Goal: Task Accomplishment & Management: Use online tool/utility

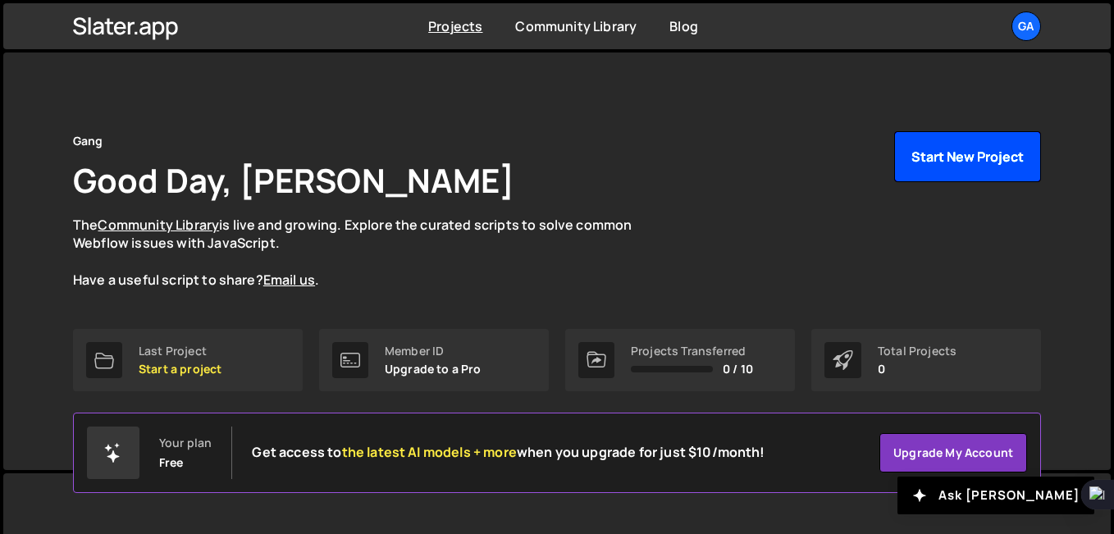
click at [986, 162] on button "Start New Project" at bounding box center [967, 156] width 147 height 51
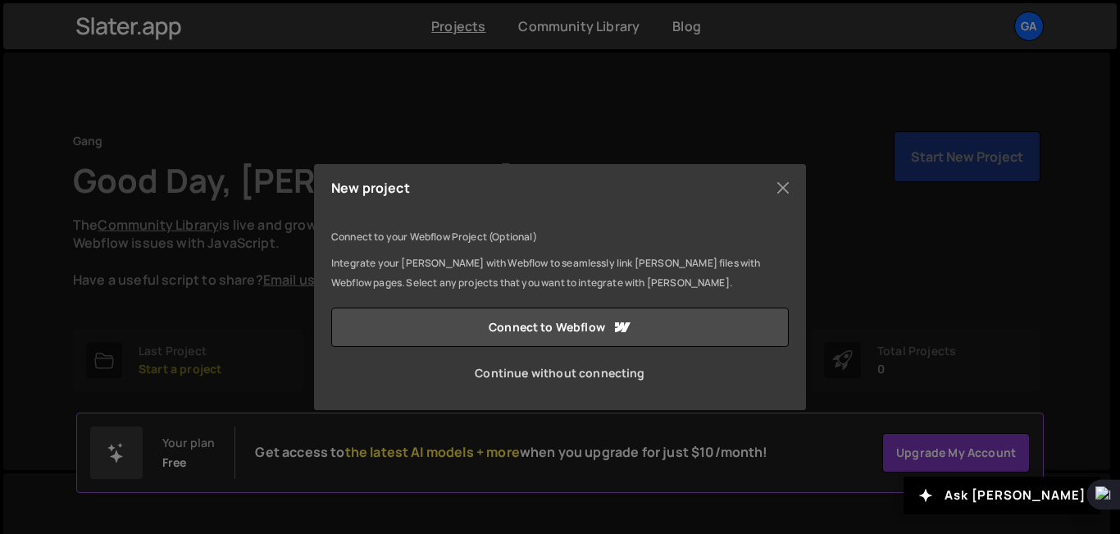
click at [623, 367] on link "Continue without connecting" at bounding box center [560, 372] width 458 height 39
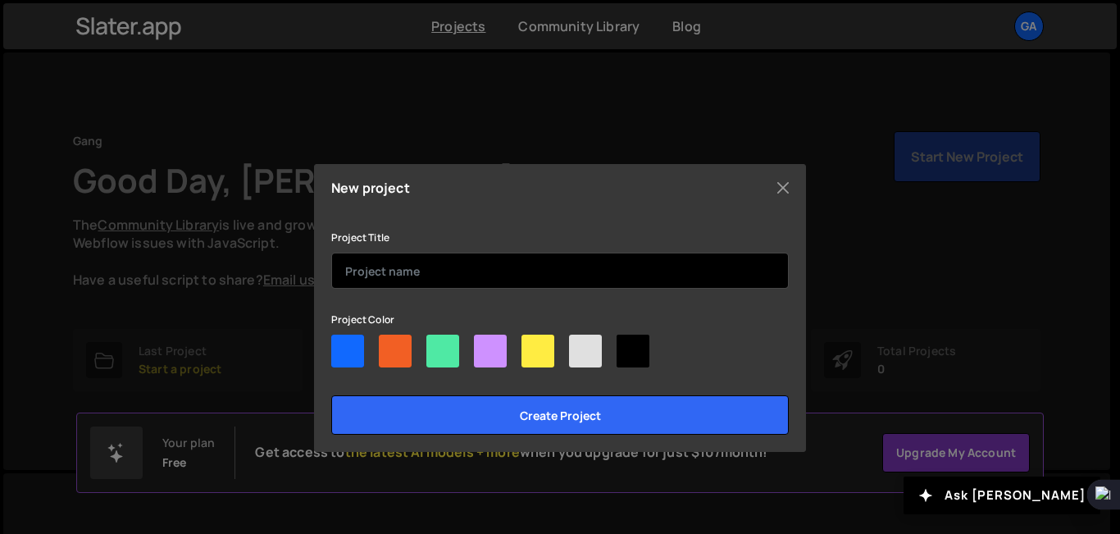
click at [433, 276] on input "text" at bounding box center [560, 271] width 458 height 36
type input "C"
type input "Fashion hub"
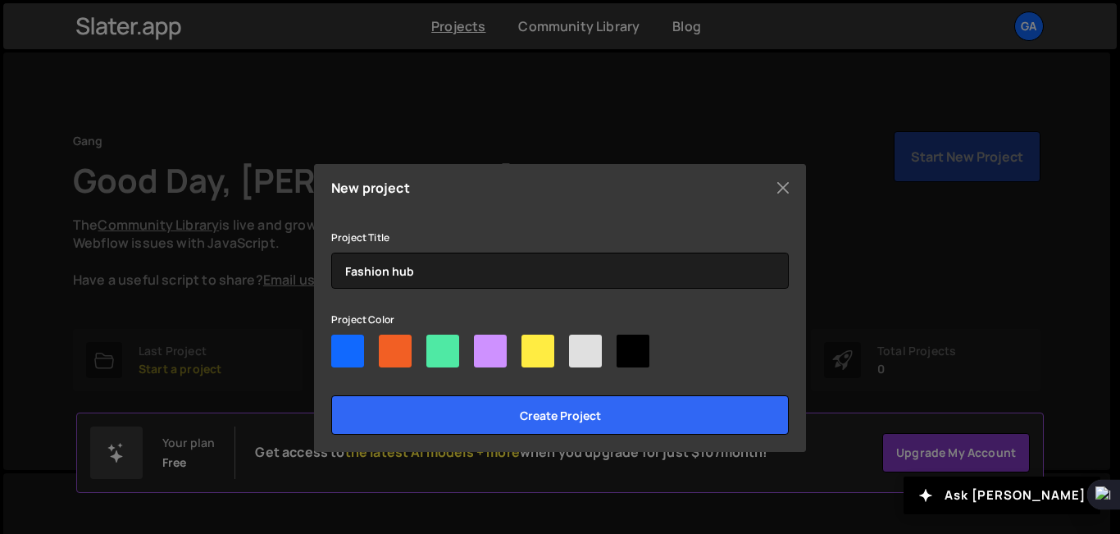
click at [392, 353] on div at bounding box center [395, 351] width 33 height 33
click at [390, 345] on input"] "radio" at bounding box center [384, 340] width 11 height 11
radio input"] "true"
click at [443, 357] on div at bounding box center [442, 351] width 33 height 33
click at [437, 345] on input"] "radio" at bounding box center [431, 340] width 11 height 11
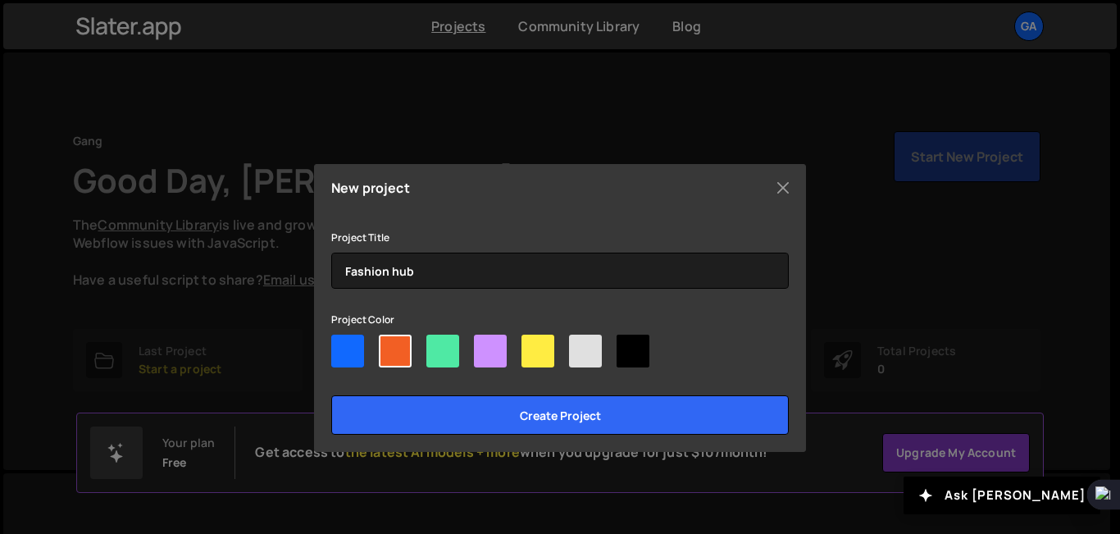
radio input"] "true"
click at [372, 353] on div at bounding box center [560, 354] width 458 height 39
click at [389, 353] on div at bounding box center [395, 351] width 33 height 33
click at [389, 345] on input"] "radio" at bounding box center [384, 340] width 11 height 11
radio input"] "true"
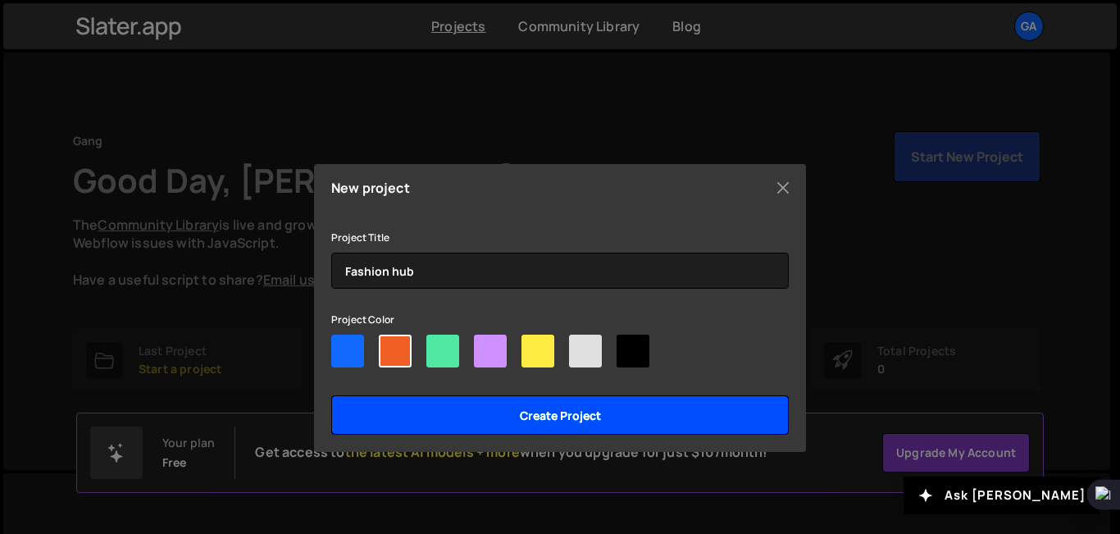
click at [567, 421] on input "Create project" at bounding box center [560, 414] width 458 height 39
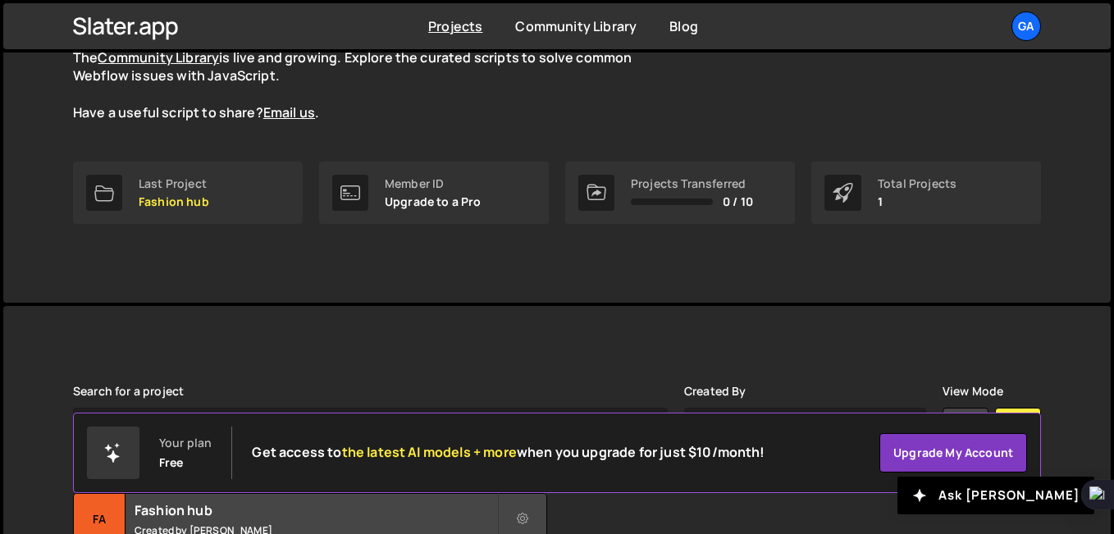
scroll to position [311, 0]
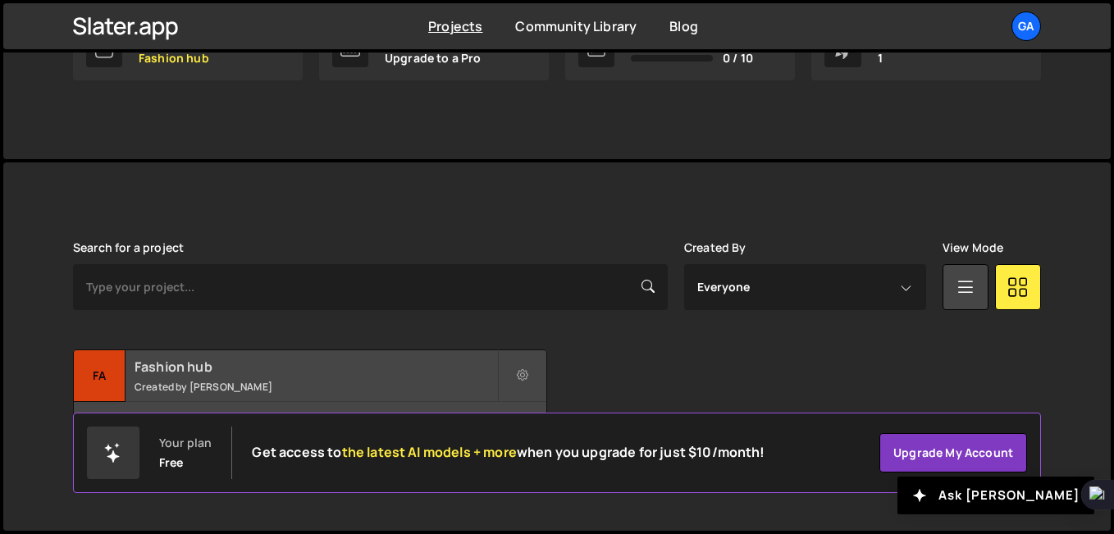
click at [418, 380] on small "Created by Achira Peiris" at bounding box center [315, 387] width 362 height 14
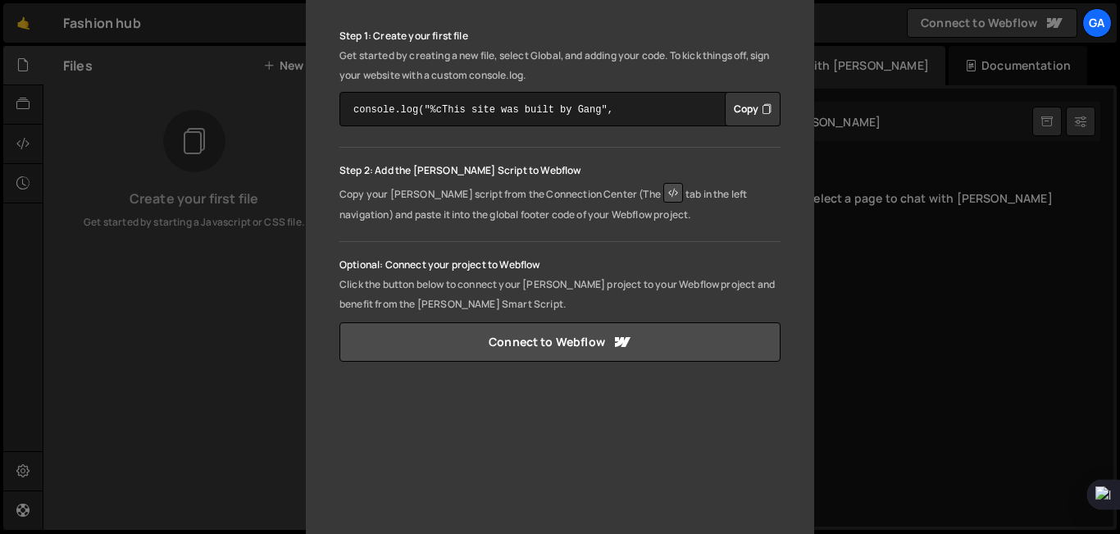
scroll to position [82, 0]
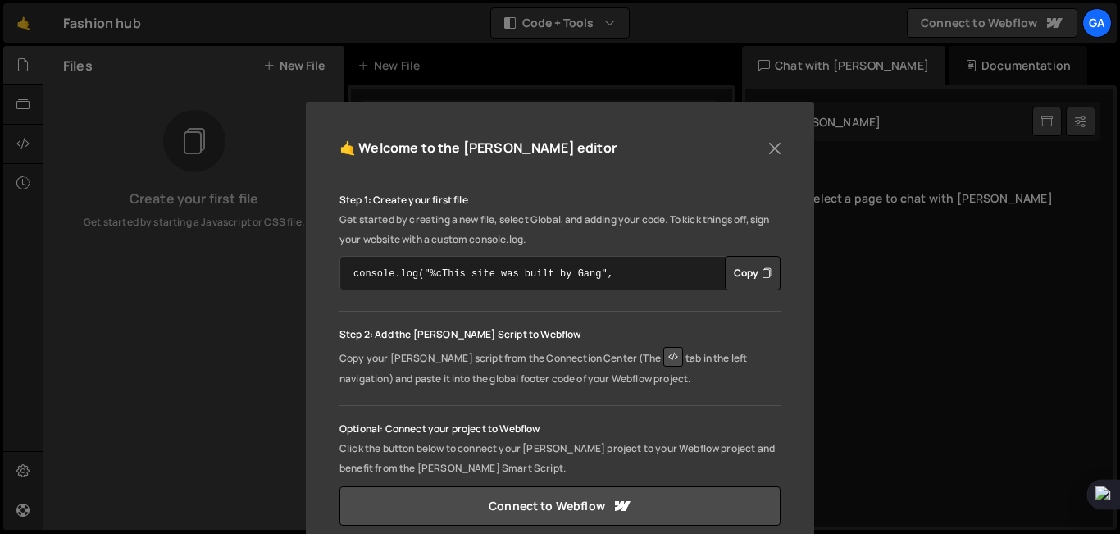
click at [646, 271] on textarea "console.log("%cThis site was built by Gang", "background:blue;color:#fff;paddin…" at bounding box center [560, 273] width 441 height 34
click at [736, 274] on button "Copy" at bounding box center [753, 273] width 56 height 34
click at [780, 144] on button "Close" at bounding box center [775, 148] width 25 height 25
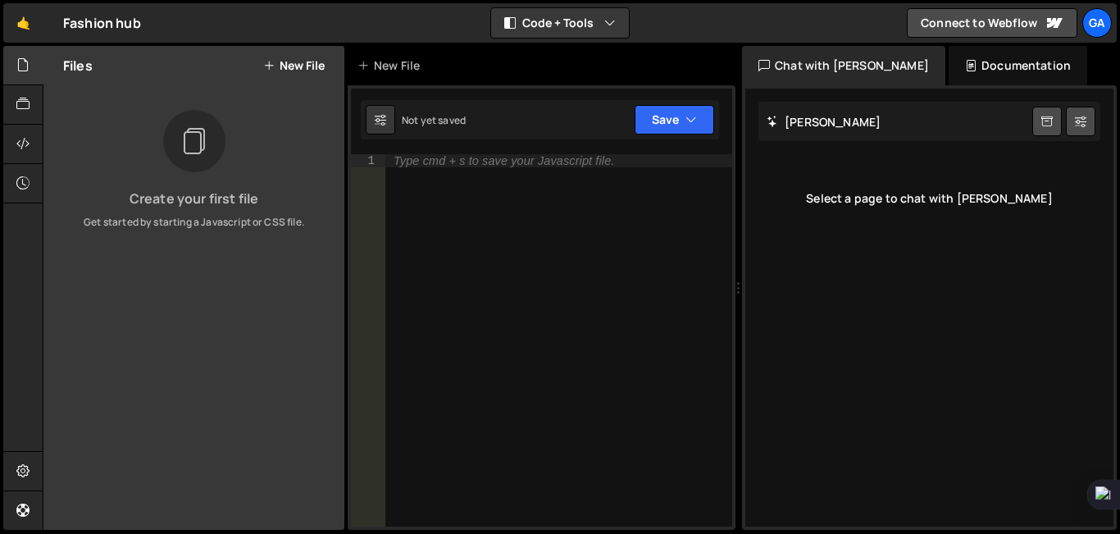
click at [425, 181] on div "Type cmd + s to save your Javascript file." at bounding box center [558, 353] width 347 height 399
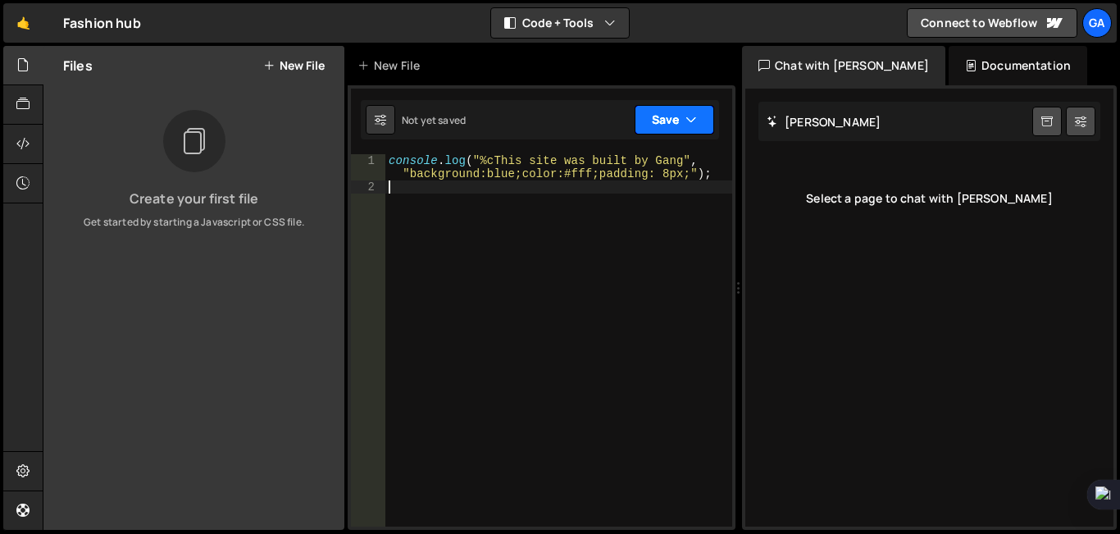
click at [682, 121] on button "Save" at bounding box center [675, 120] width 80 height 30
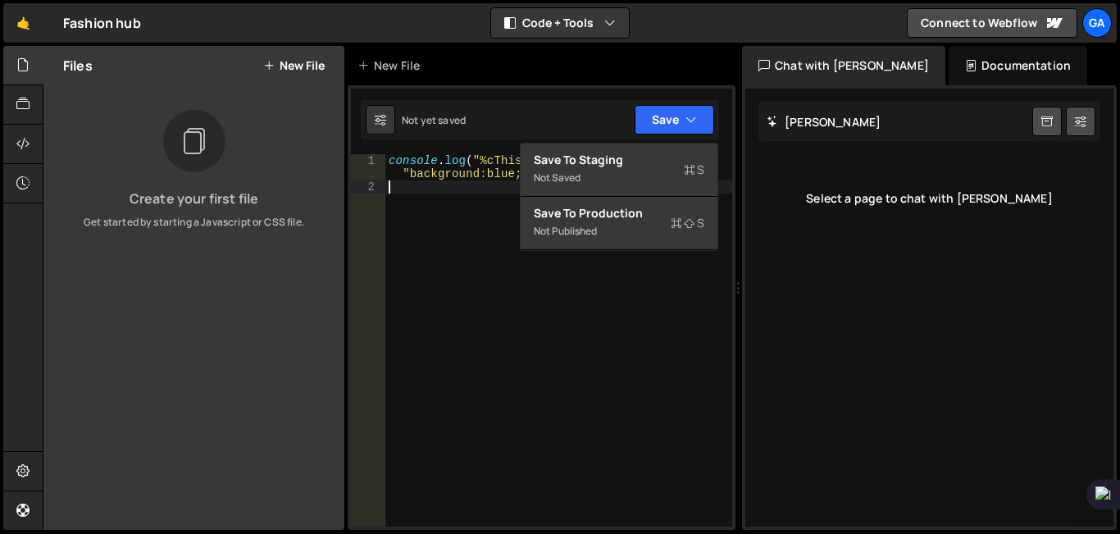
click at [633, 289] on div "console . log ( "%cThis site was built by Gang" , "background:blue;color:#fff;p…" at bounding box center [558, 360] width 347 height 412
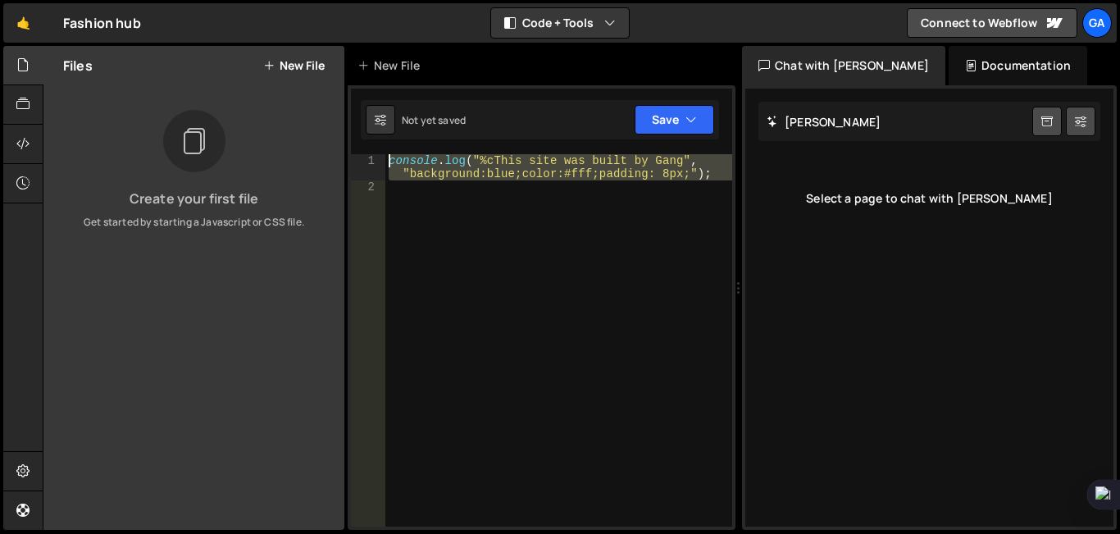
drag, startPoint x: 520, startPoint y: 215, endPoint x: 356, endPoint y: 153, distance: 175.2
click at [356, 153] on div "1 2 console . log ( "%cThis site was built by Gang" , "background:blue;color:#f…" at bounding box center [542, 307] width 388 height 444
type textarea "console.log("%cThis site was built by Gang", "background:blue;color:#fff;paddin…"
